Goal: Information Seeking & Learning: Learn about a topic

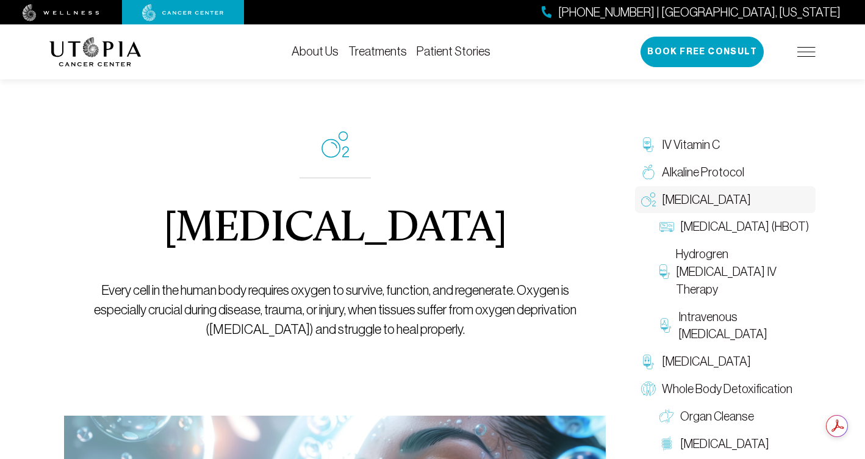
click at [371, 54] on link "Treatments" at bounding box center [377, 51] width 59 height 13
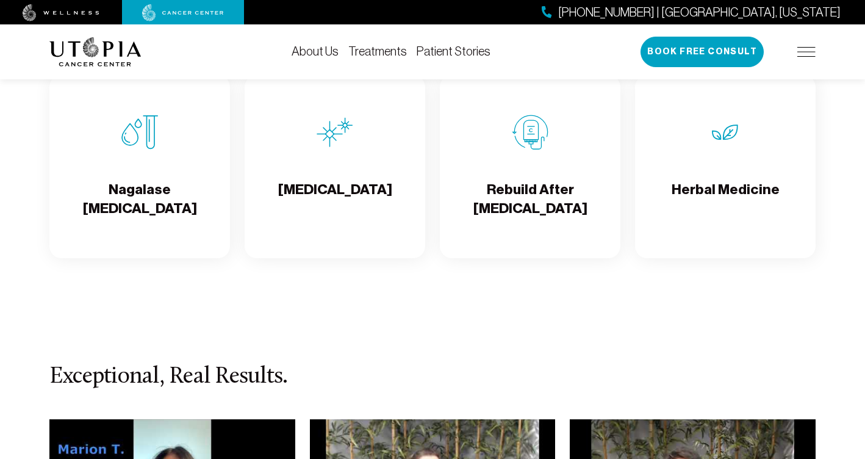
scroll to position [2238, 0]
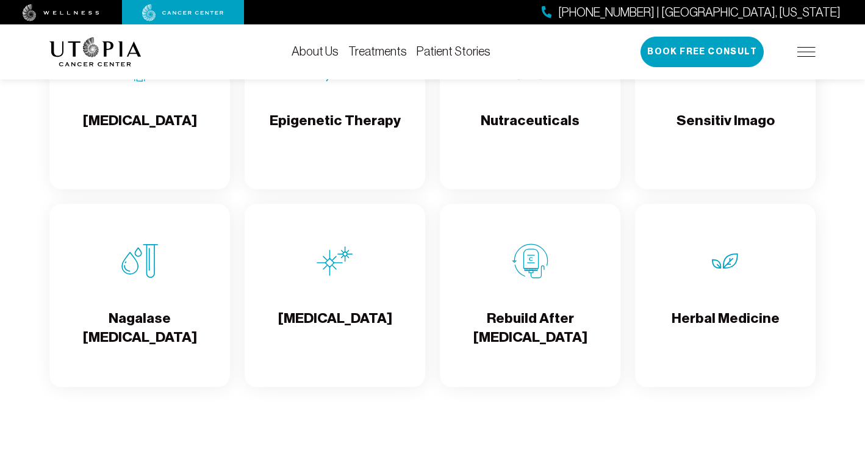
click at [132, 321] on div "Nagalase [MEDICAL_DATA]" at bounding box center [139, 295] width 180 height 183
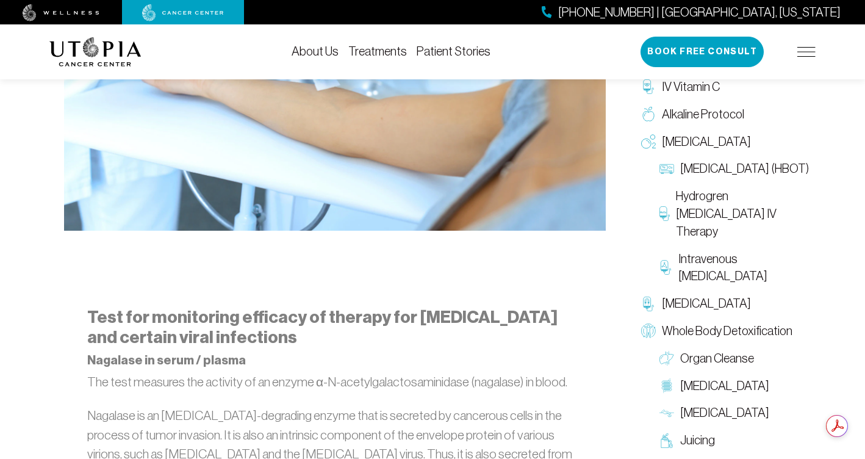
scroll to position [521, 0]
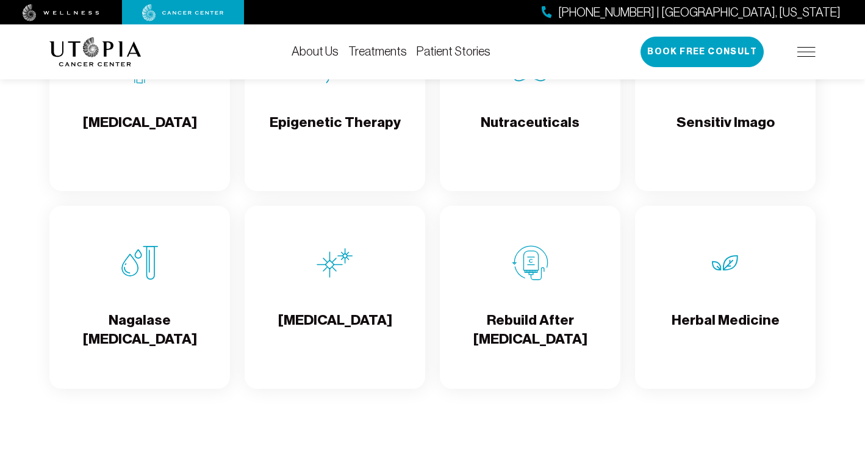
scroll to position [2109, 0]
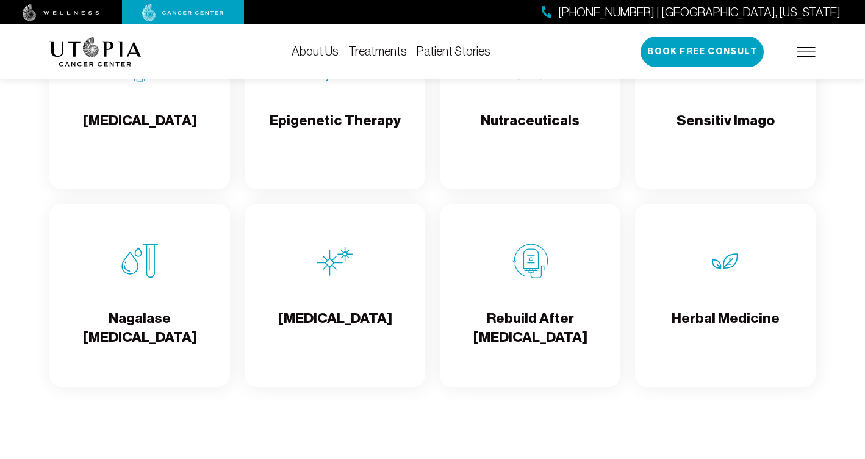
click at [807, 49] on img at bounding box center [806, 52] width 18 height 10
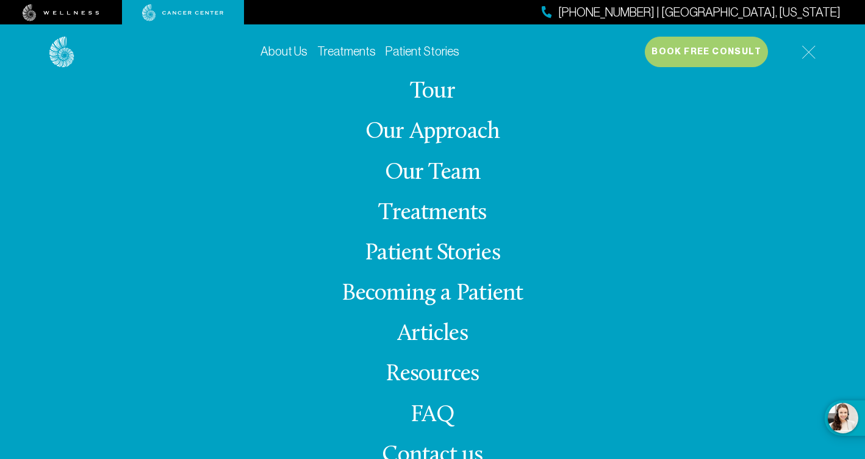
scroll to position [20, 0]
click at [419, 452] on span "Contact us" at bounding box center [432, 455] width 101 height 24
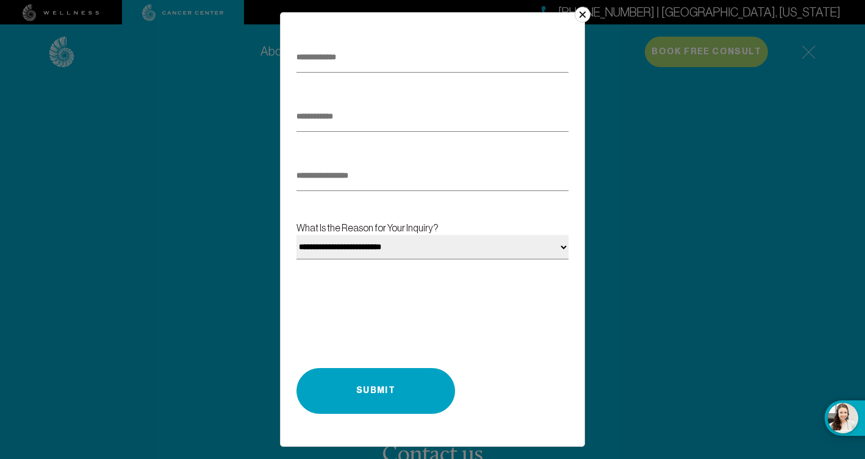
scroll to position [0, 0]
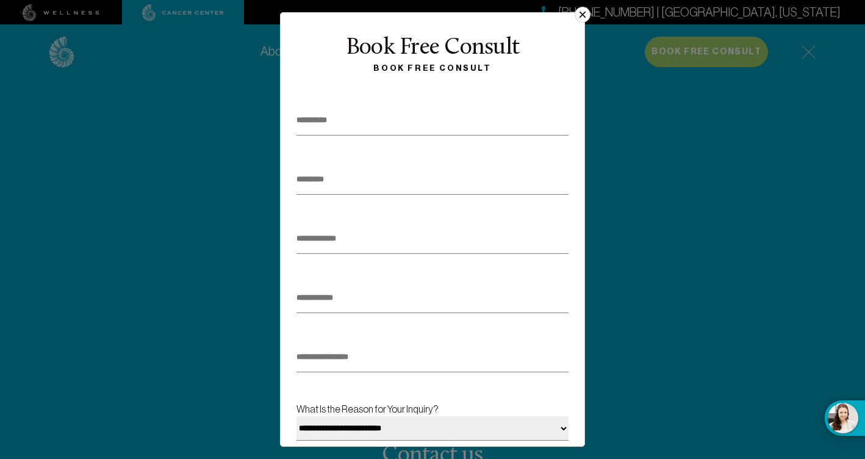
click at [582, 15] on button "×" at bounding box center [582, 15] width 16 height 16
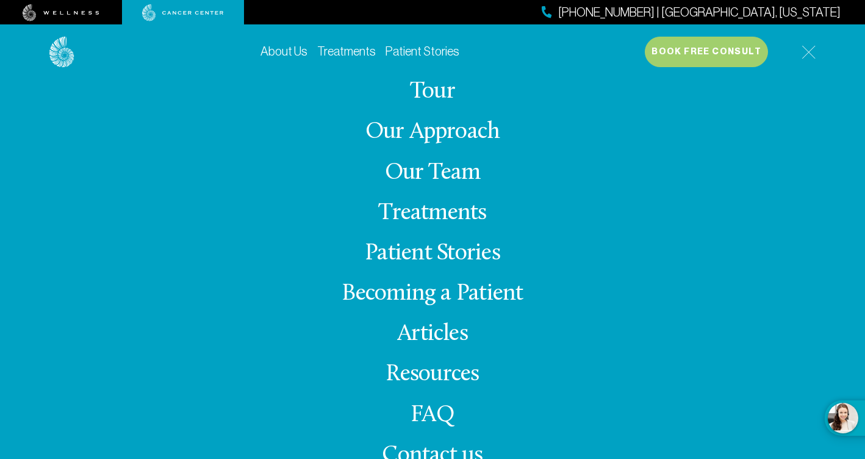
click at [809, 54] on img at bounding box center [808, 52] width 14 height 14
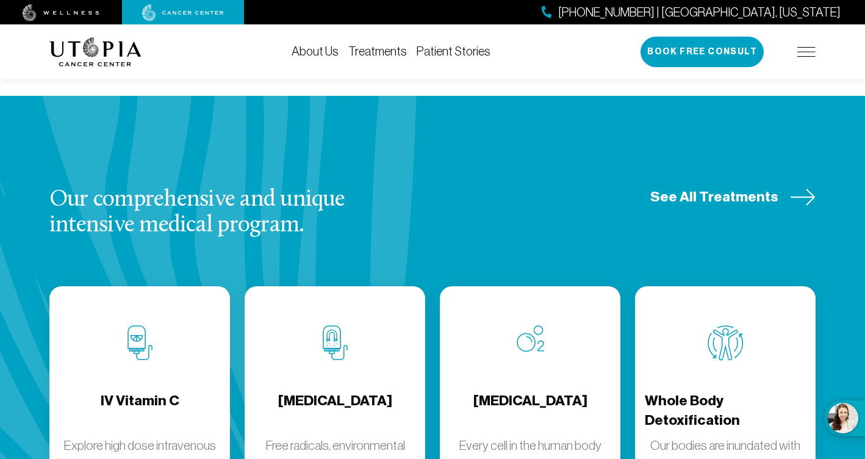
scroll to position [1478, 0]
